Goal: Use online tool/utility: Utilize a website feature to perform a specific function

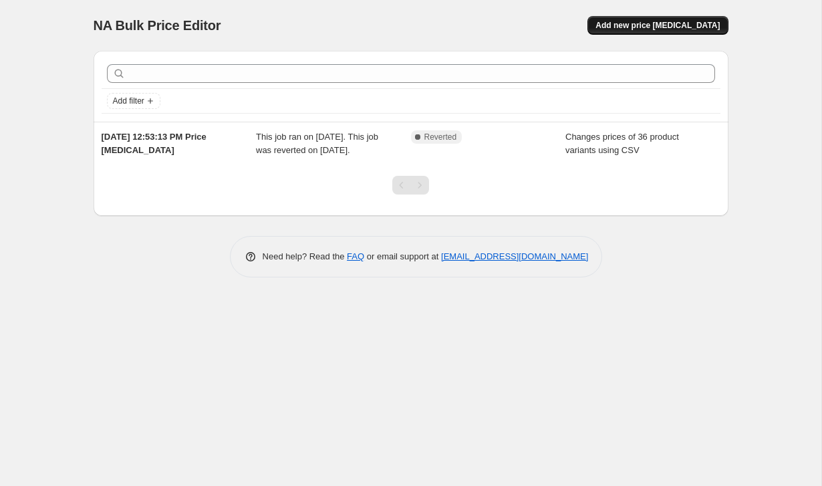
click at [673, 21] on span "Add new price [MEDICAL_DATA]" at bounding box center [658, 25] width 124 height 11
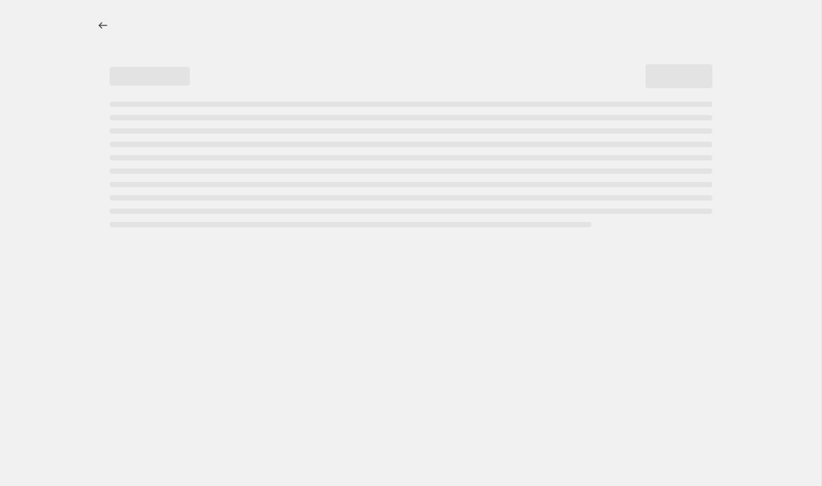
select select "percentage"
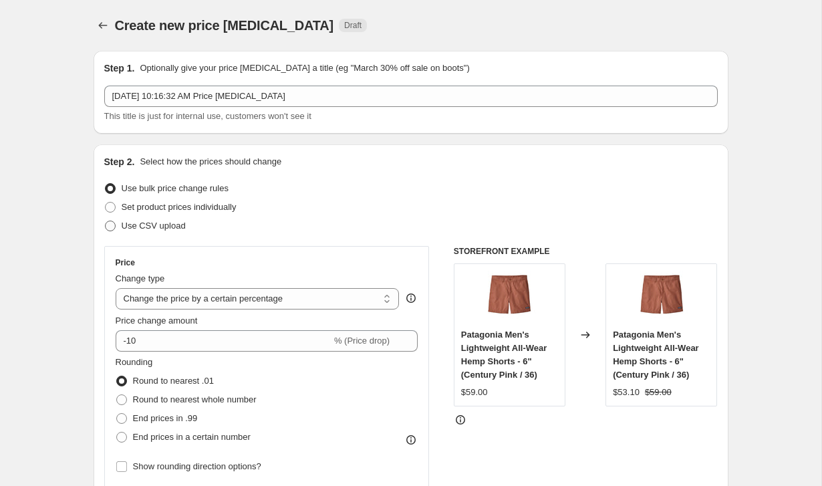
click at [111, 226] on span at bounding box center [110, 226] width 11 height 11
click at [106, 221] on input "Use CSV upload" at bounding box center [105, 221] width 1 height 1
radio input "true"
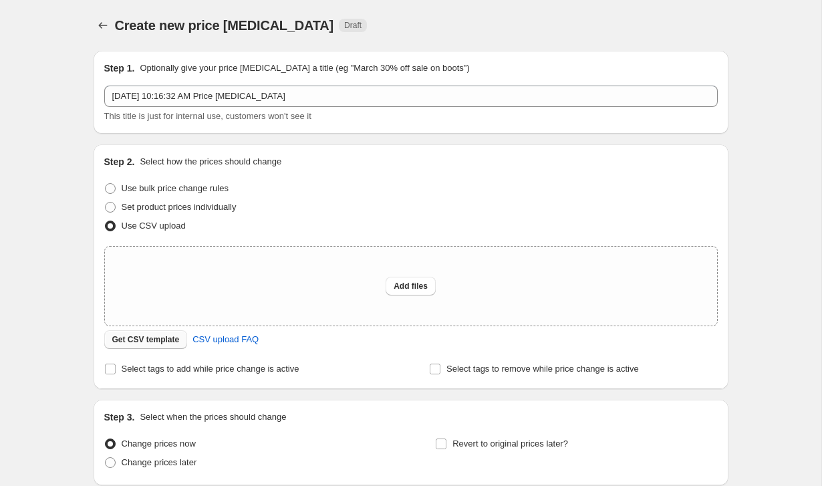
click at [155, 341] on span "Get CSV template" at bounding box center [146, 339] width 68 height 11
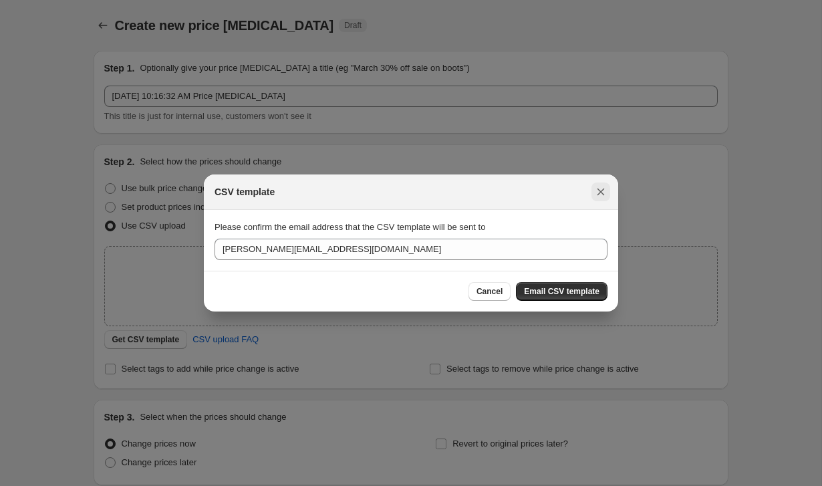
click at [602, 187] on icon "Close" at bounding box center [600, 191] width 13 height 13
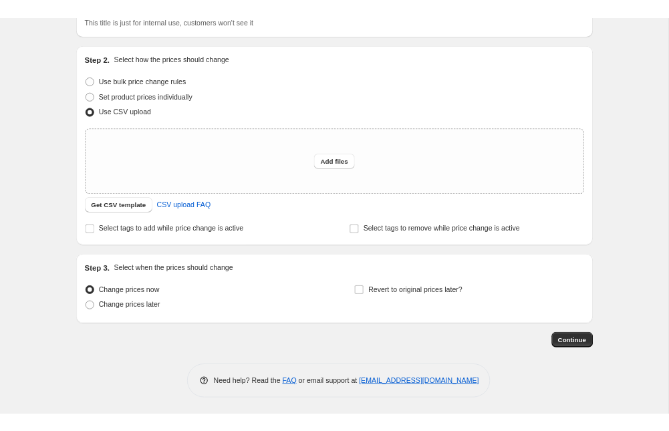
scroll to position [110, 0]
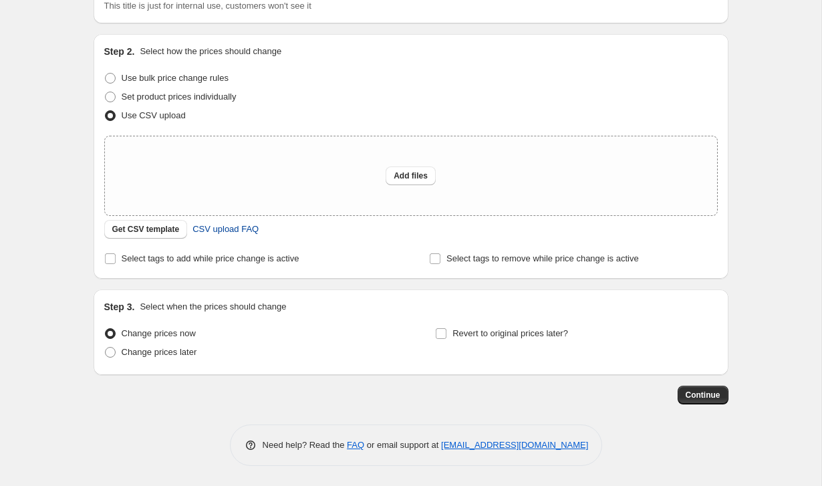
click at [223, 229] on span "CSV upload FAQ" at bounding box center [226, 229] width 66 height 13
click at [217, 260] on span "Select tags to add while price change is active" at bounding box center [211, 258] width 178 height 10
click at [116, 260] on input "Select tags to add while price change is active" at bounding box center [110, 258] width 11 height 11
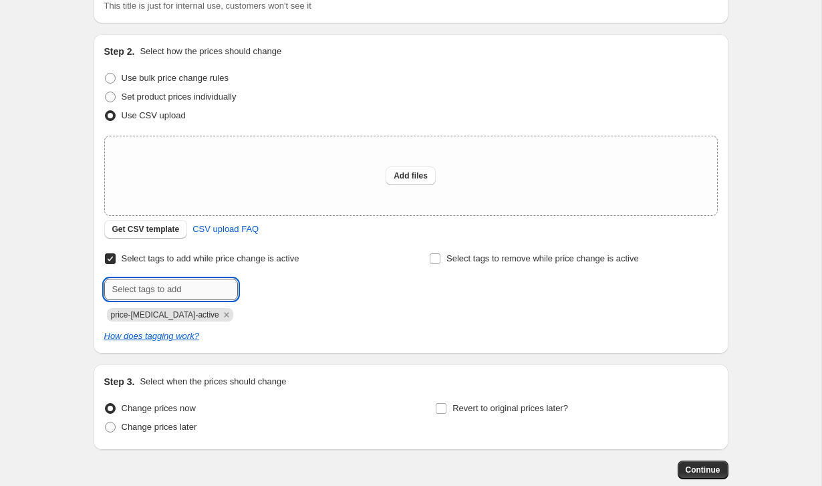
click at [194, 287] on input "text" at bounding box center [171, 289] width 134 height 21
click at [191, 340] on icon "How does tagging work?" at bounding box center [151, 336] width 95 height 10
click at [110, 261] on input "Select tags to add while price change is active" at bounding box center [110, 258] width 11 height 11
checkbox input "false"
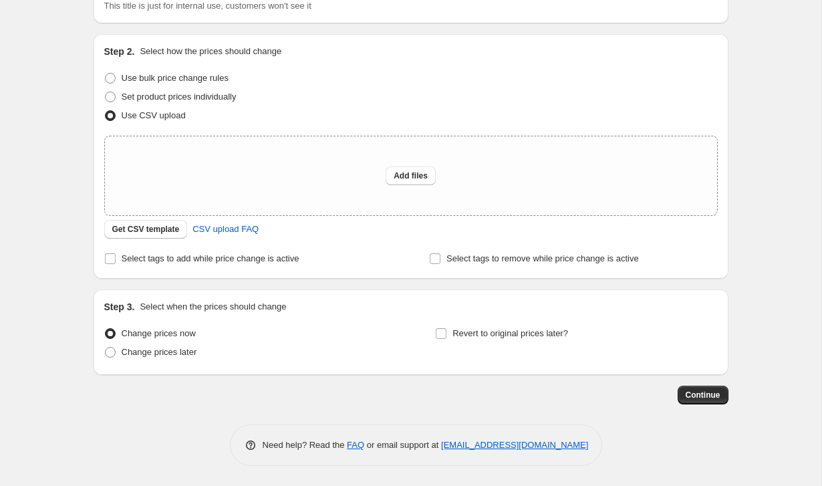
click at [41, 146] on div "Create new price [MEDICAL_DATA]. This page is ready Create new price [MEDICAL_D…" at bounding box center [411, 188] width 822 height 596
click at [213, 231] on span "CSV upload FAQ" at bounding box center [226, 229] width 66 height 13
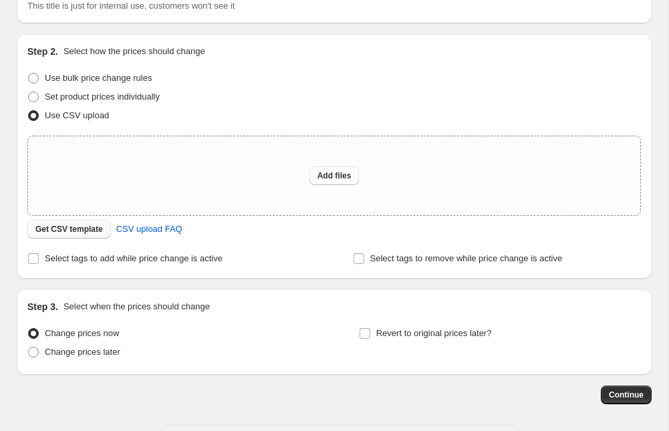
click at [64, 230] on span "Get CSV template" at bounding box center [69, 229] width 68 height 11
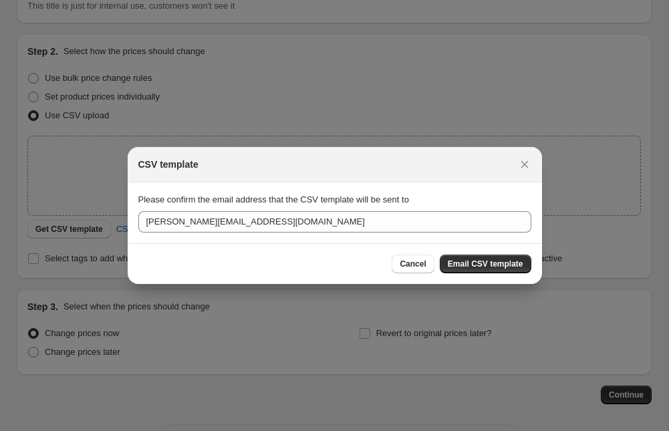
drag, startPoint x: 479, startPoint y: 263, endPoint x: 294, endPoint y: 262, distance: 185.9
click at [294, 262] on div "Cancel Email CSV template" at bounding box center [334, 264] width 393 height 19
click at [524, 162] on icon "Close" at bounding box center [524, 164] width 13 height 13
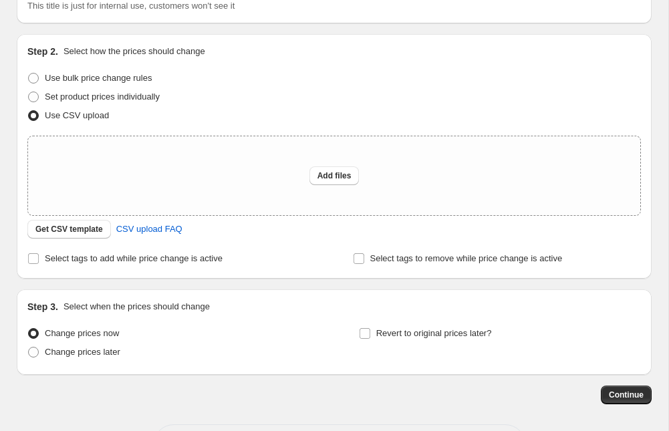
click at [195, 114] on div "Use CSV upload" at bounding box center [334, 115] width 614 height 19
